Goal: Information Seeking & Learning: Learn about a topic

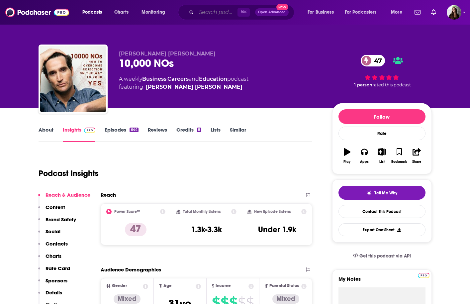
click at [207, 12] on input "Search podcasts, credits, & more..." at bounding box center [216, 12] width 41 height 11
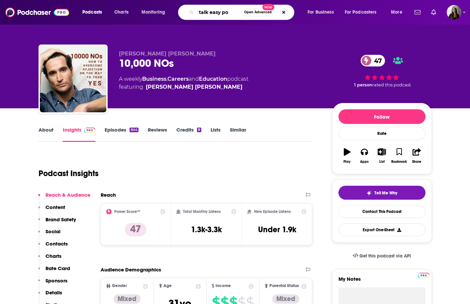
type input "talk easy pod"
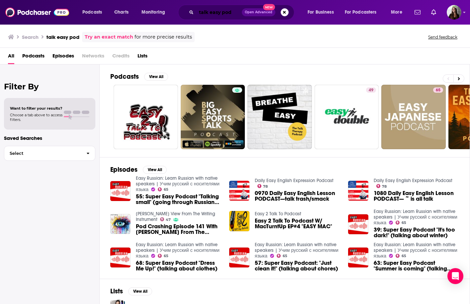
click at [209, 17] on input "talk easy pod" at bounding box center [219, 12] width 46 height 11
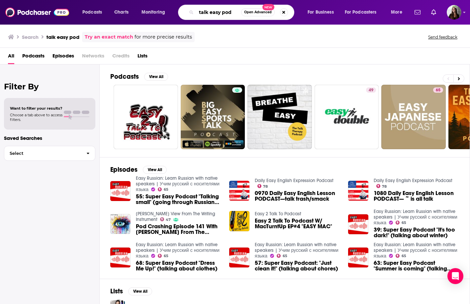
paste input "[PERSON_NAME]"
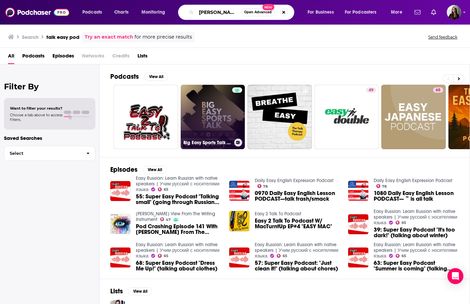
type input "[PERSON_NAME]"
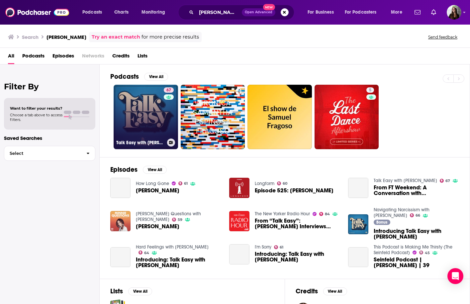
click at [152, 114] on link "67 Talk Easy with [PERSON_NAME]" at bounding box center [146, 117] width 64 height 64
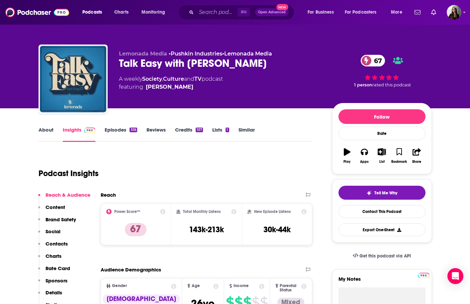
click at [46, 132] on link "About" at bounding box center [46, 134] width 15 height 15
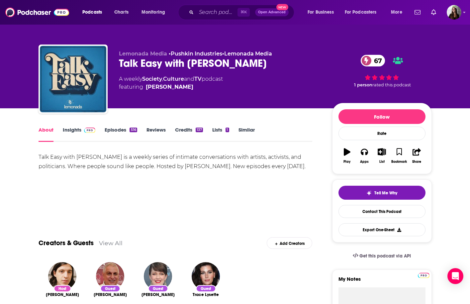
click at [115, 130] on link "Episodes 516" at bounding box center [121, 134] width 32 height 15
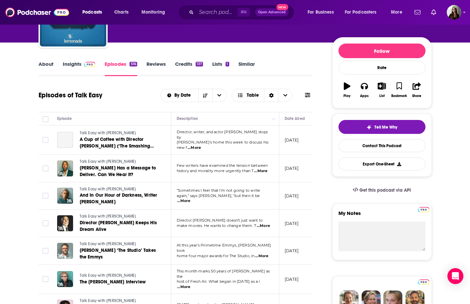
scroll to position [66, 0]
